Goal: Task Accomplishment & Management: Manage account settings

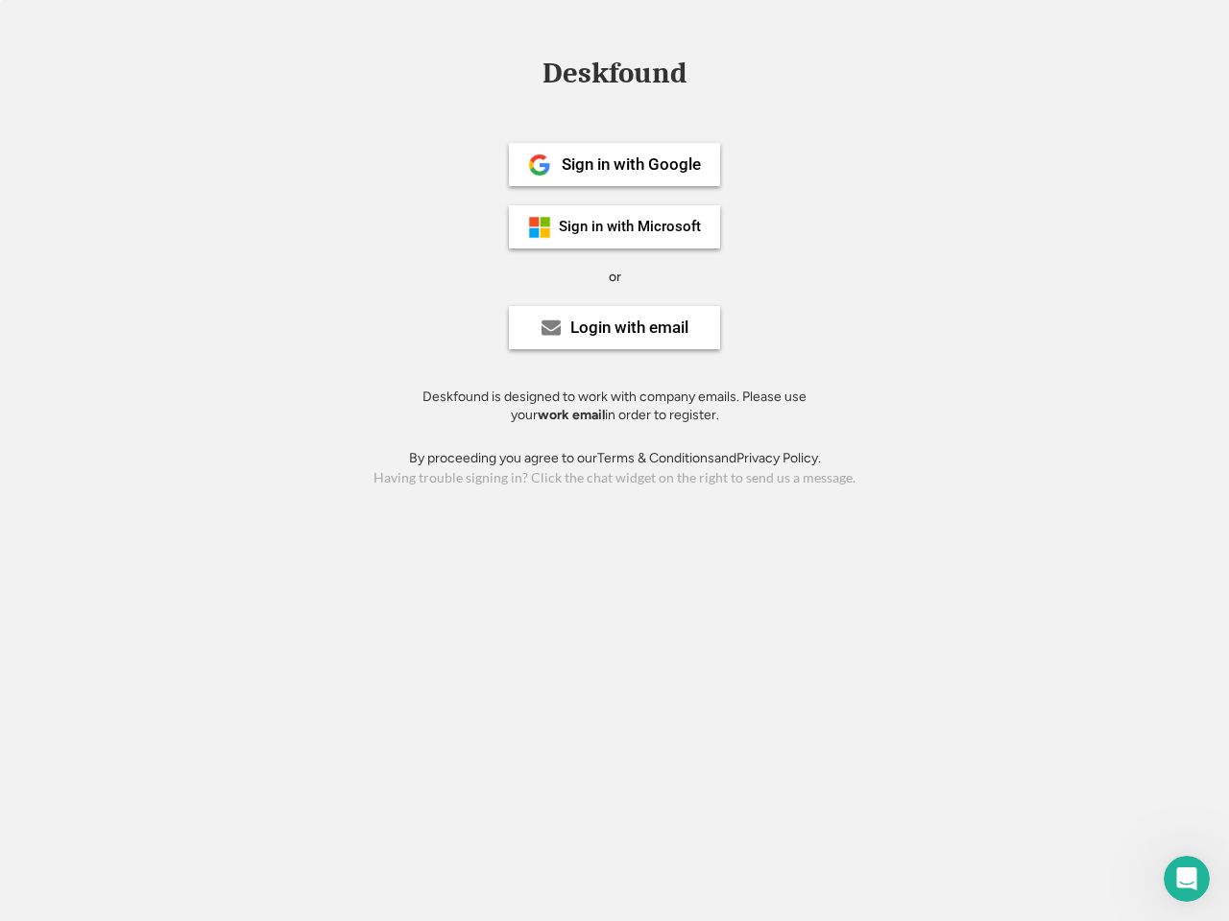
click at [614, 275] on div "or" at bounding box center [615, 277] width 12 height 19
click at [614, 77] on div "Deskfound" at bounding box center [614, 74] width 163 height 30
click at [525, 72] on div "Deskfound" at bounding box center [614, 77] width 1229 height 36
click at [614, 77] on div "Deskfound" at bounding box center [614, 74] width 163 height 30
click at [614, 276] on div "or" at bounding box center [615, 277] width 12 height 19
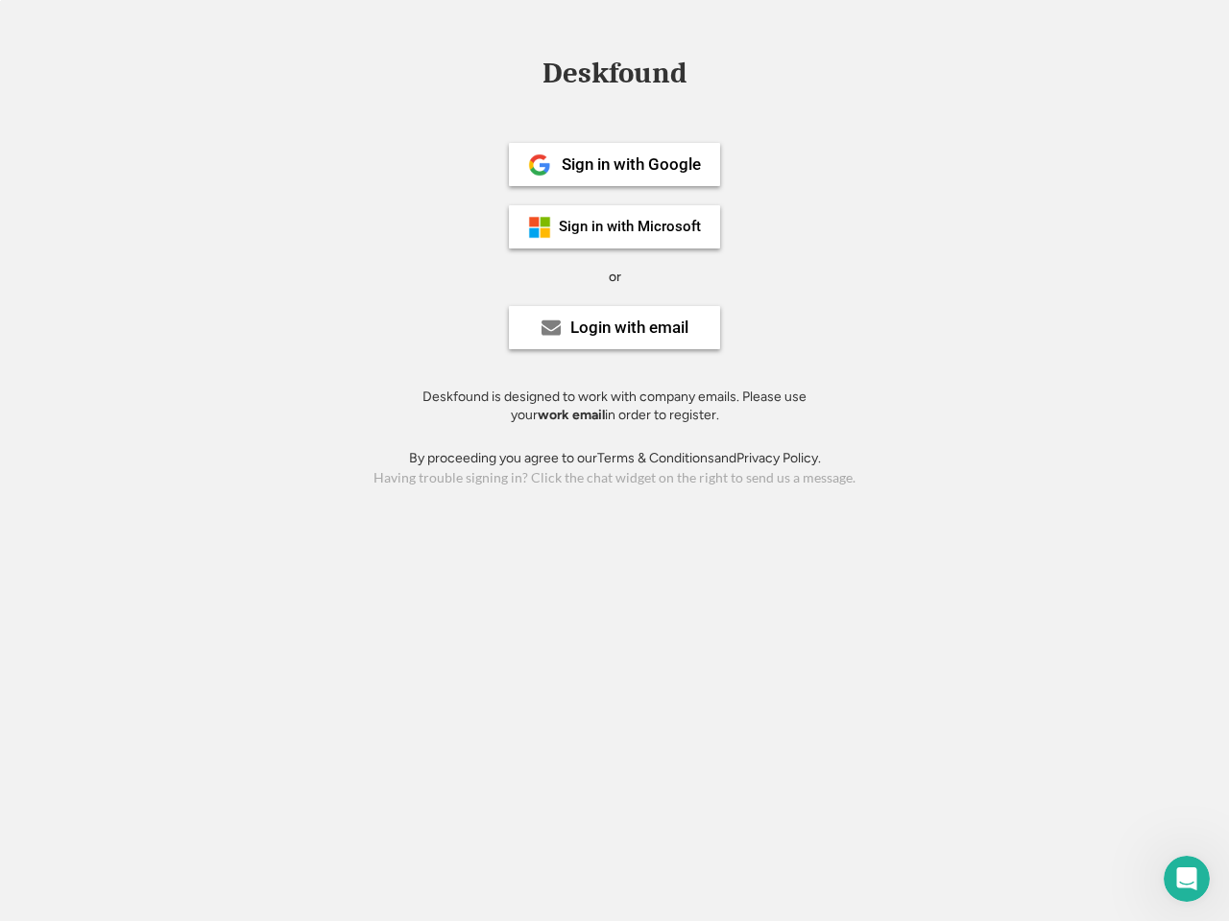
click at [614, 164] on div "Sign in with Google" at bounding box center [631, 164] width 139 height 16
click at [631, 164] on div "Sign in with Google" at bounding box center [631, 164] width 139 height 16
click at [539, 165] on img at bounding box center [539, 165] width 23 height 23
click at [614, 227] on div "Sign in with Microsoft" at bounding box center [630, 227] width 142 height 14
click at [631, 227] on div "Sign in with Microsoft" at bounding box center [630, 227] width 142 height 14
